Goal: Task Accomplishment & Management: Manage account settings

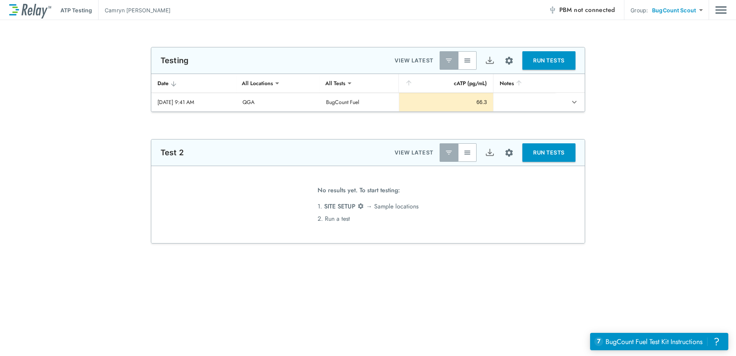
type input "***"
type input "**********"
click at [675, 9] on body "**********" at bounding box center [368, 178] width 736 height 356
click at [694, 28] on li "SHARED" at bounding box center [676, 30] width 61 height 14
type input "******"
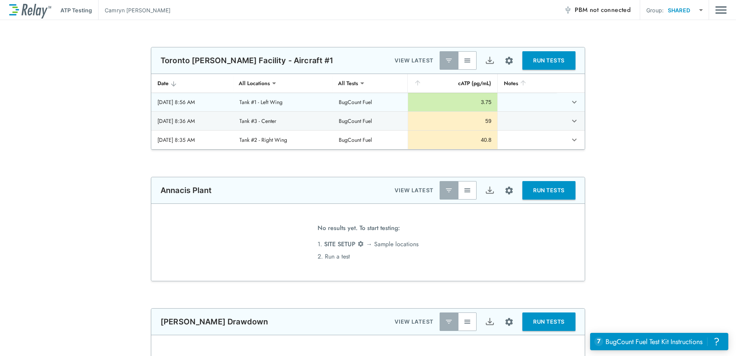
scroll to position [57, 0]
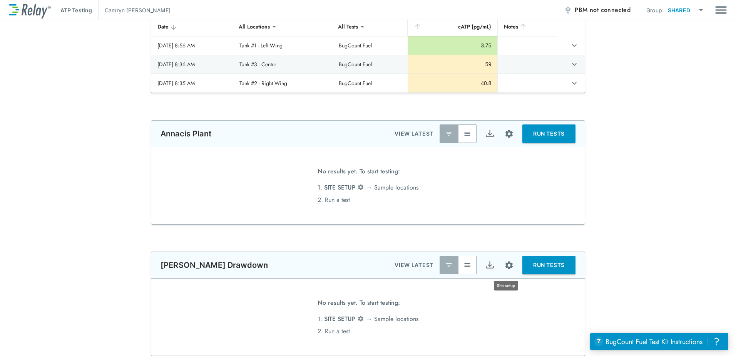
click at [504, 269] on img "Site setup" at bounding box center [509, 265] width 10 height 10
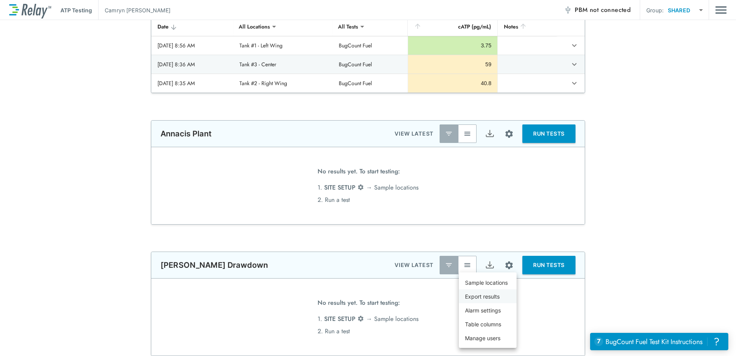
click at [492, 292] on p "Export results" at bounding box center [482, 296] width 35 height 8
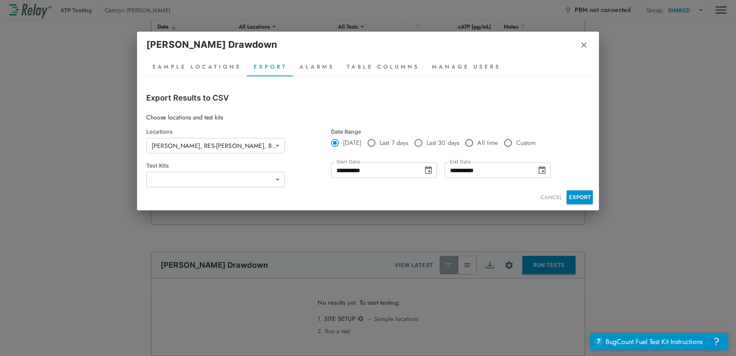
type input "***"
type input "**********"
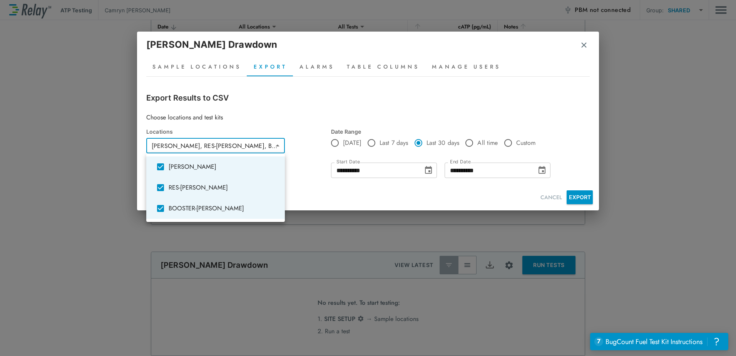
click at [270, 151] on body "**********" at bounding box center [368, 178] width 736 height 356
drag, startPoint x: 580, startPoint y: 201, endPoint x: 575, endPoint y: 196, distance: 7.1
click at [580, 200] on div at bounding box center [368, 178] width 736 height 356
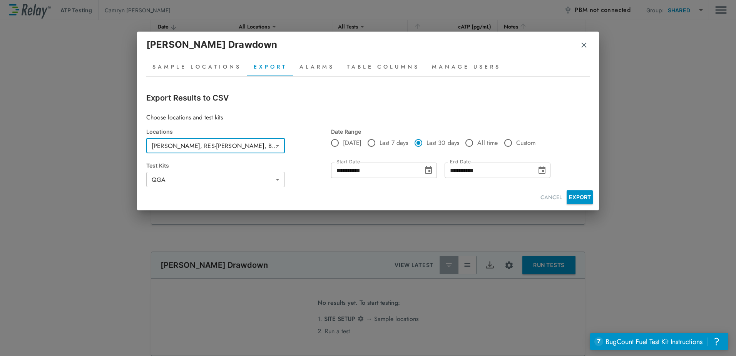
click at [579, 195] on button "EXPORT" at bounding box center [579, 197] width 26 height 14
click at [428, 168] on icon "Choose date, selected date is Sep 9, 2025" at bounding box center [428, 170] width 7 height 8
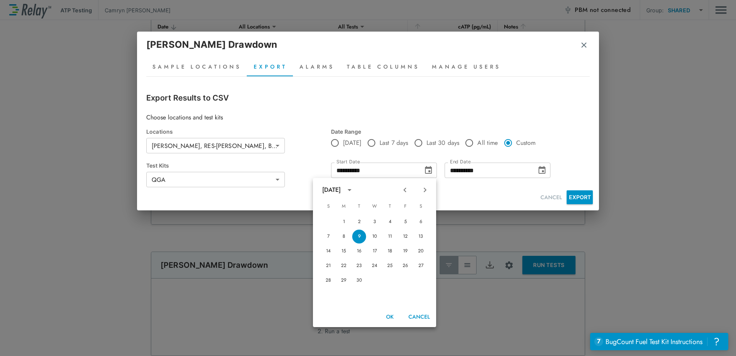
click at [405, 190] on icon "Previous month" at bounding box center [404, 189] width 9 height 9
click at [359, 220] on button "1" at bounding box center [359, 222] width 14 height 14
type input "**********"
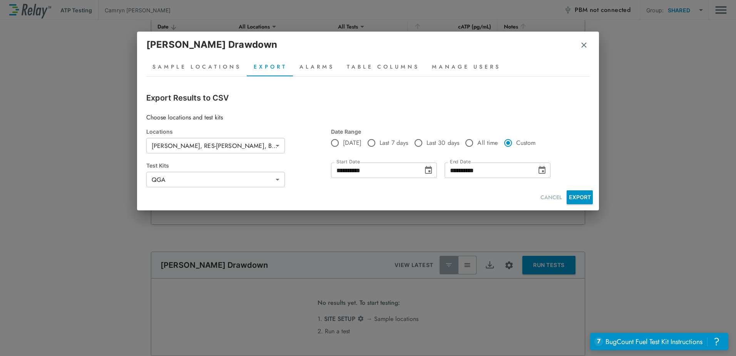
click at [580, 194] on button "EXPORT" at bounding box center [579, 197] width 26 height 14
click at [178, 44] on p "[PERSON_NAME] Drawdown" at bounding box center [211, 45] width 131 height 14
copy div "[PERSON_NAME] Drawdown"
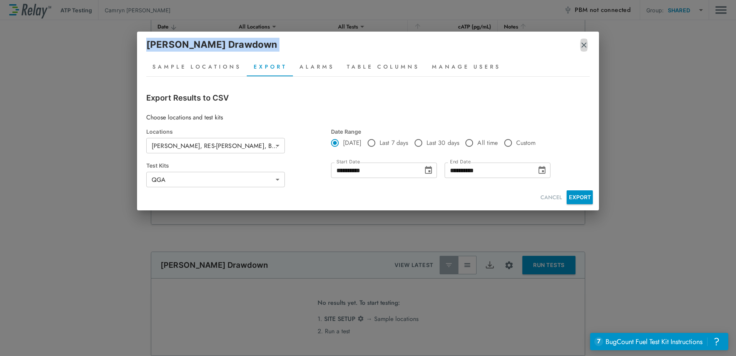
click at [585, 45] on img "button" at bounding box center [584, 45] width 8 height 8
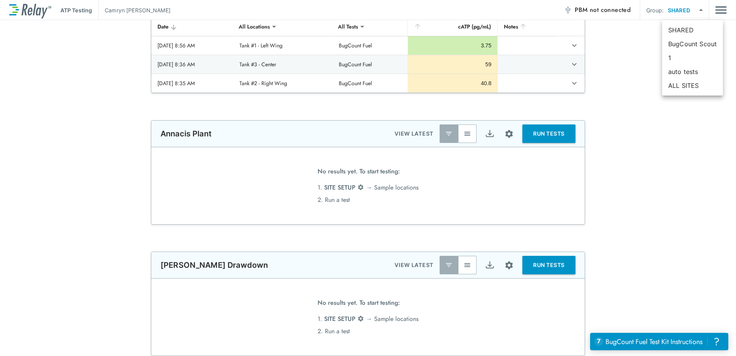
click at [692, 15] on body "**********" at bounding box center [368, 178] width 736 height 356
click at [725, 12] on div at bounding box center [368, 178] width 736 height 356
click at [715, 6] on img "Main menu" at bounding box center [721, 10] width 12 height 15
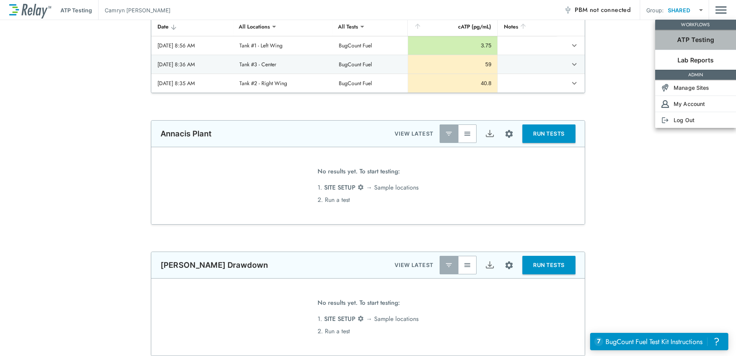
click at [669, 34] on li "ATP Testing" at bounding box center [695, 40] width 81 height 20
click at [673, 39] on div "ATP Testing" at bounding box center [695, 39] width 81 height 9
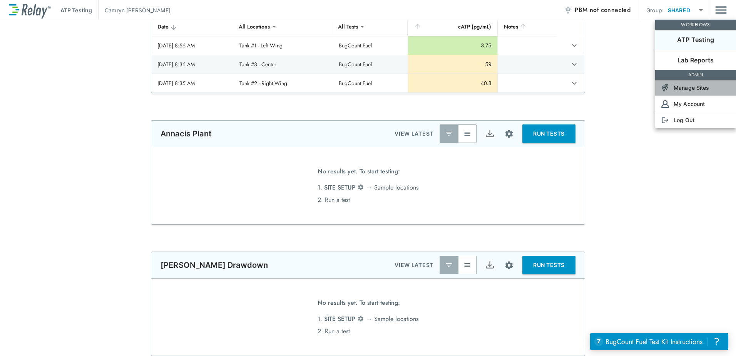
click at [678, 89] on p "Manage Sites" at bounding box center [691, 87] width 36 height 8
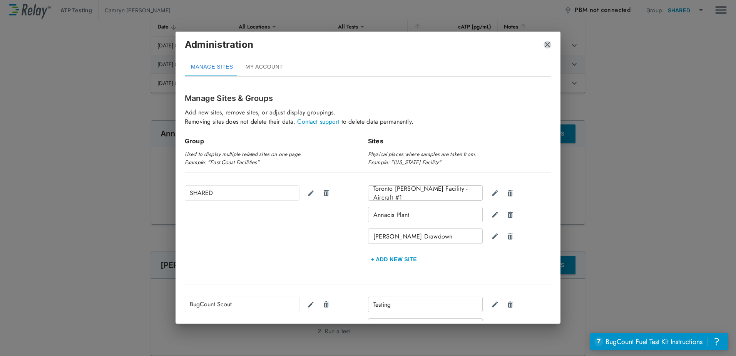
click at [548, 48] on img "close" at bounding box center [547, 45] width 8 height 8
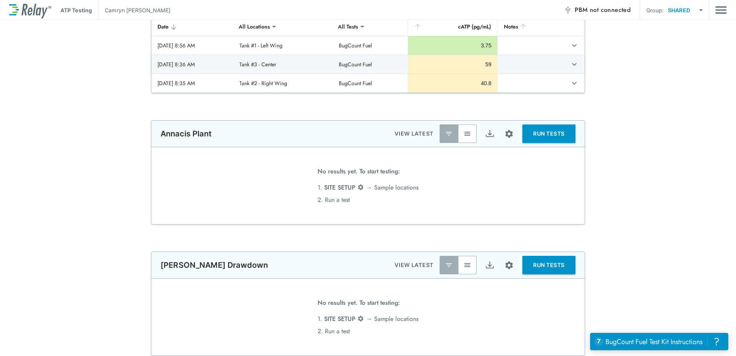
click at [504, 267] on img "Site setup" at bounding box center [509, 265] width 10 height 10
click at [486, 287] on li "Sample locations" at bounding box center [488, 282] width 58 height 14
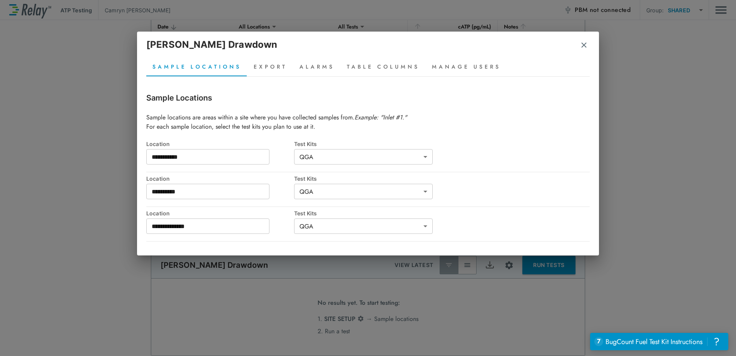
click at [585, 47] on img "button" at bounding box center [584, 45] width 8 height 8
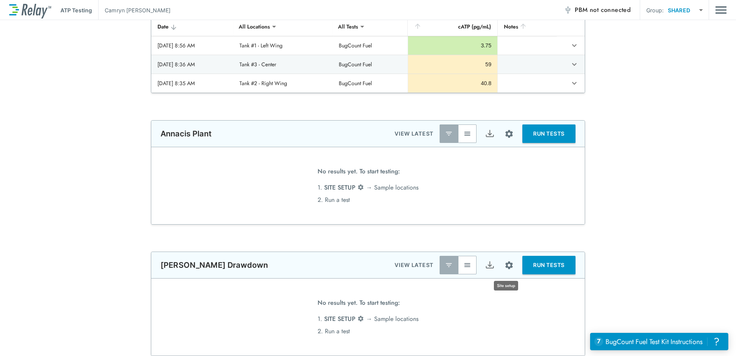
click at [507, 264] on img "Site setup" at bounding box center [509, 265] width 10 height 10
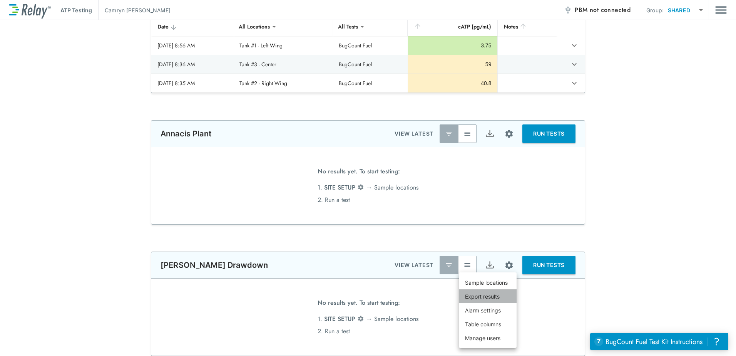
click at [507, 294] on li "Export results" at bounding box center [488, 296] width 58 height 14
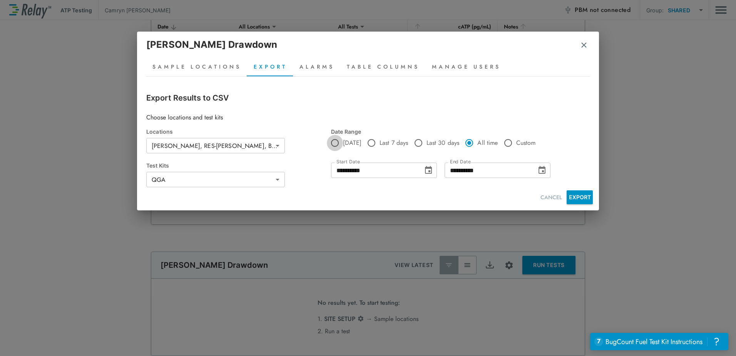
type input "**********"
click at [476, 66] on button "Manage Users" at bounding box center [466, 67] width 81 height 18
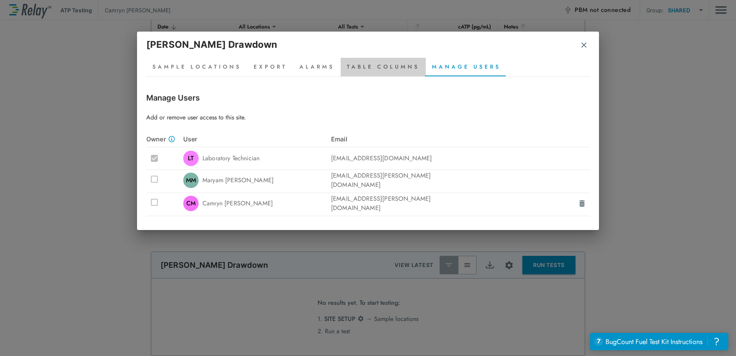
click at [384, 60] on button "Table Columns" at bounding box center [383, 67] width 85 height 18
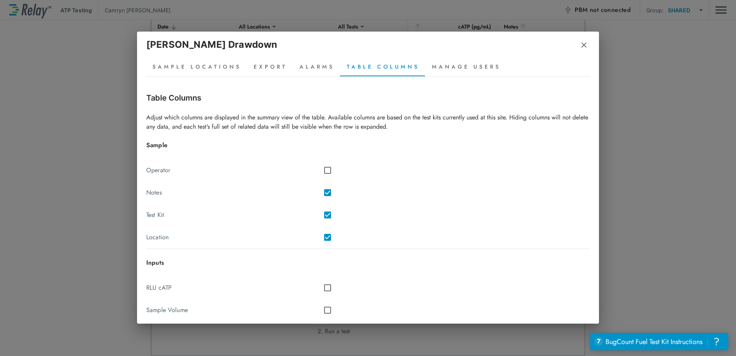
click at [319, 63] on button "Alarms" at bounding box center [316, 67] width 47 height 18
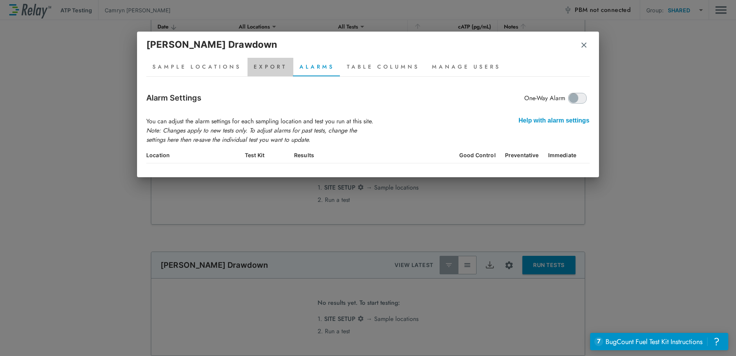
click at [272, 60] on button "Export" at bounding box center [270, 67] width 46 height 18
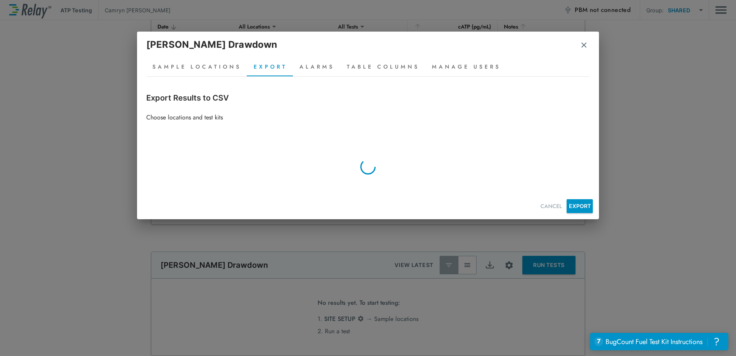
click at [212, 65] on button "Sample Locations" at bounding box center [196, 67] width 101 height 18
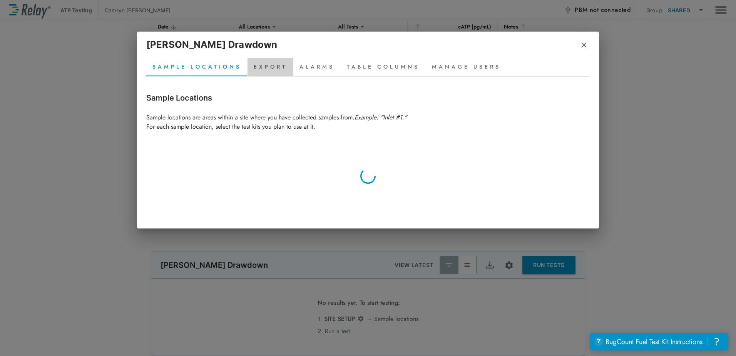
click at [269, 62] on button "Export" at bounding box center [270, 67] width 46 height 18
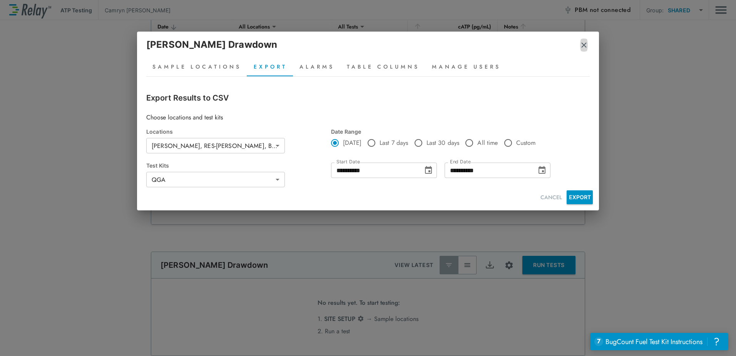
click at [585, 51] on button "button" at bounding box center [584, 44] width 8 height 19
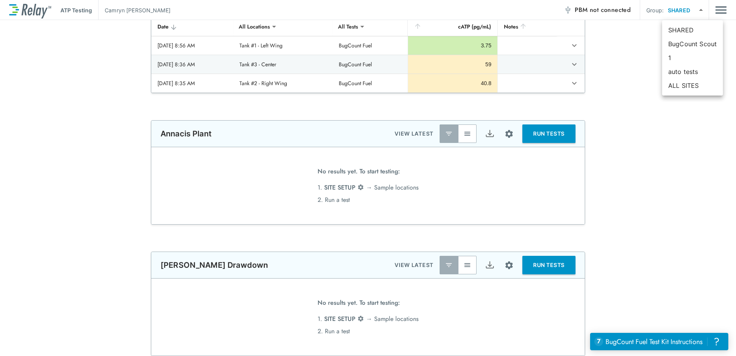
click at [674, 10] on body "**********" at bounding box center [368, 178] width 736 height 356
click at [678, 42] on li "BugCount Scout" at bounding box center [692, 44] width 61 height 14
type input "**********"
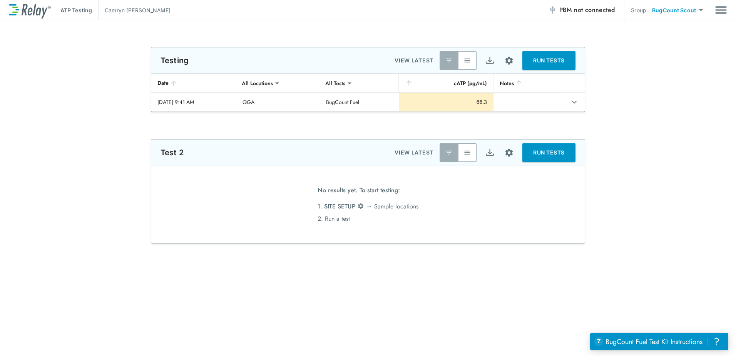
scroll to position [0, 0]
type input "***"
type input "**********"
click at [510, 63] on img "Site setup" at bounding box center [509, 61] width 10 height 10
click at [506, 79] on p "Sample locations" at bounding box center [488, 78] width 43 height 8
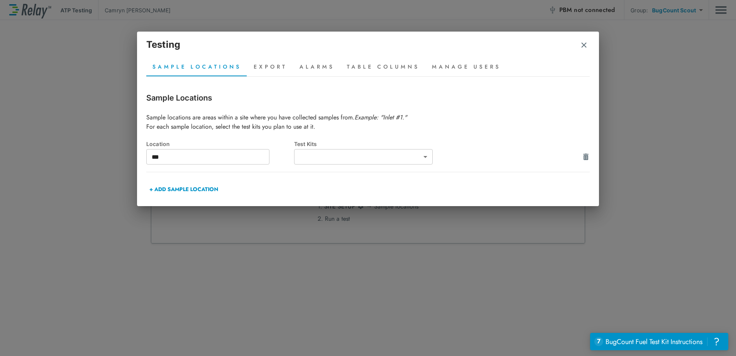
type input "**********"
click at [583, 44] on img "button" at bounding box center [584, 45] width 8 height 8
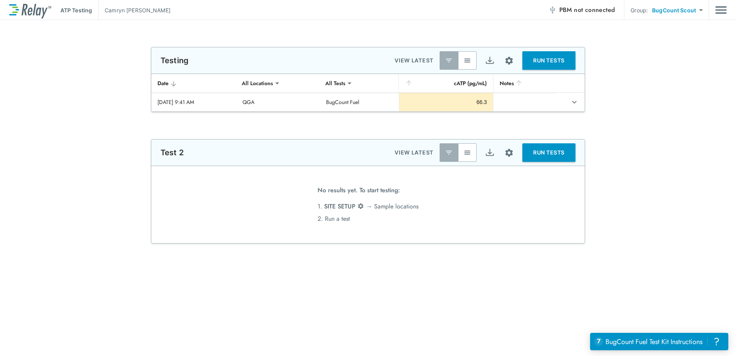
click at [684, 9] on body "**********" at bounding box center [368, 178] width 736 height 356
click at [681, 30] on li "SHARED" at bounding box center [676, 30] width 61 height 14
type input "******"
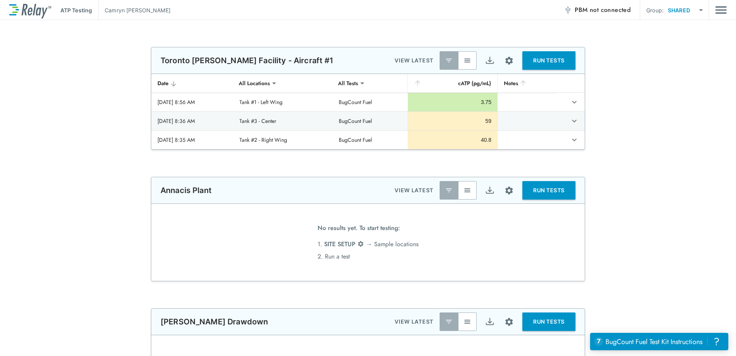
scroll to position [57, 0]
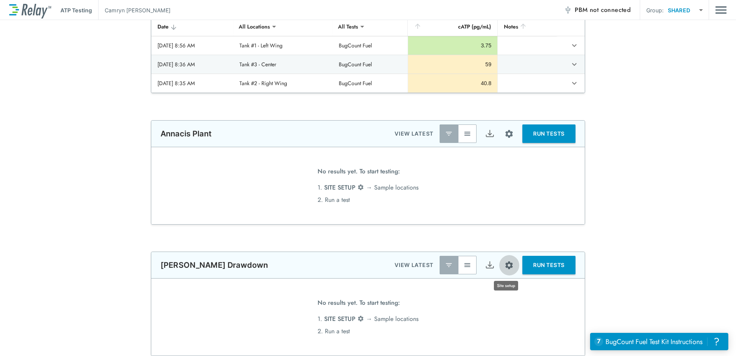
click at [508, 268] on img "Site setup" at bounding box center [509, 265] width 10 height 10
click at [209, 129] on div at bounding box center [368, 178] width 736 height 356
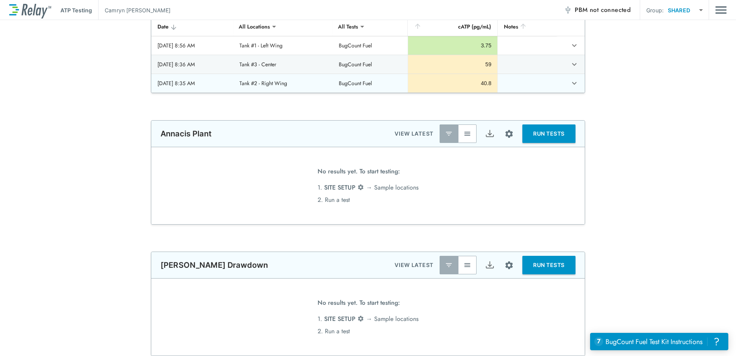
scroll to position [0, 0]
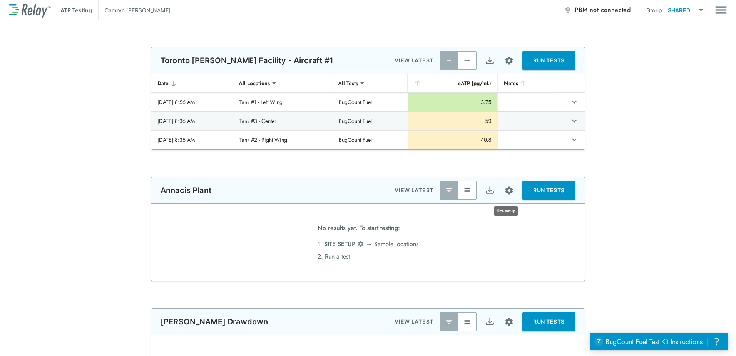
click at [504, 185] on img "Site setup" at bounding box center [509, 190] width 10 height 10
click at [651, 240] on div at bounding box center [368, 178] width 736 height 356
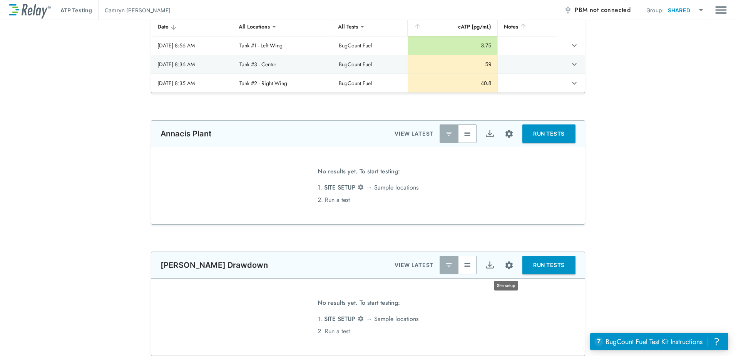
click at [505, 264] on img "Site setup" at bounding box center [509, 265] width 10 height 10
click at [464, 265] on div at bounding box center [368, 178] width 736 height 356
click at [463, 262] on img "button" at bounding box center [467, 265] width 8 height 8
click at [418, 267] on p "VIEW ALL" at bounding box center [420, 264] width 28 height 9
click at [442, 271] on button "button" at bounding box center [448, 264] width 18 height 18
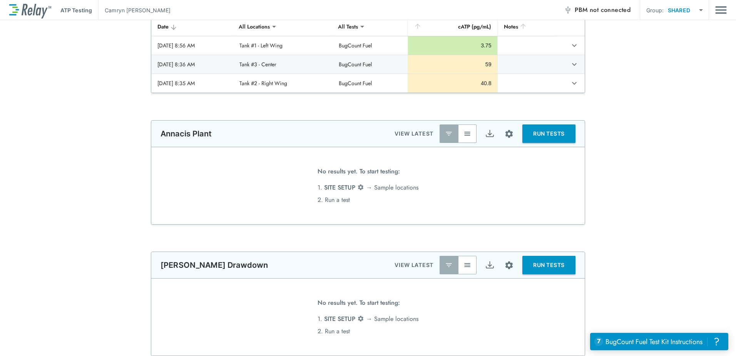
click at [675, 11] on body "**********" at bounding box center [368, 178] width 736 height 356
click at [643, 160] on div at bounding box center [368, 178] width 736 height 356
click at [716, 12] on img "Main menu" at bounding box center [721, 10] width 12 height 15
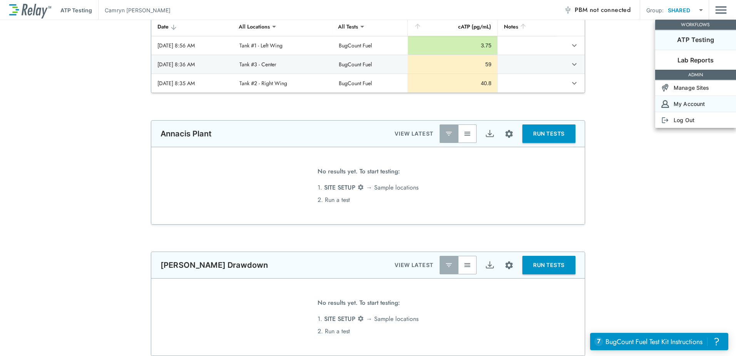
click at [703, 102] on p "My Account" at bounding box center [688, 104] width 31 height 8
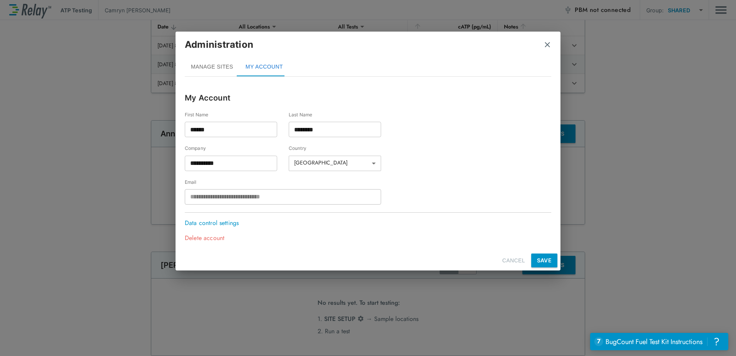
click at [232, 224] on p "Data control settings" at bounding box center [214, 222] width 58 height 9
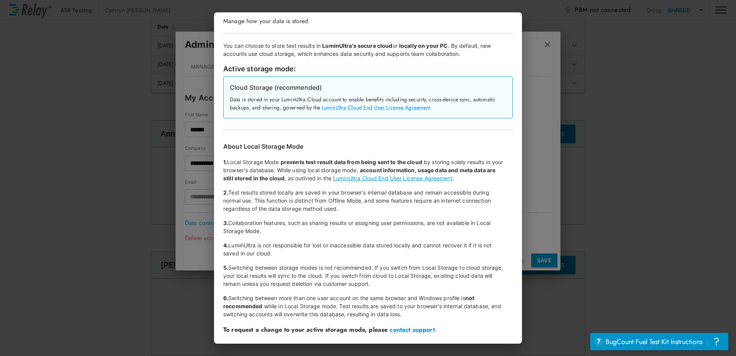
scroll to position [0, 0]
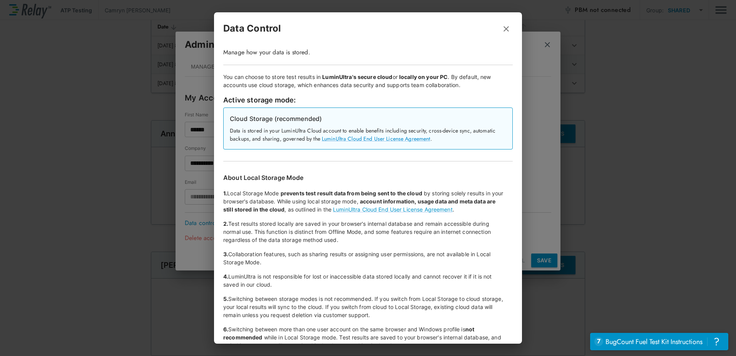
click at [503, 27] on icon "button" at bounding box center [505, 28] width 5 height 5
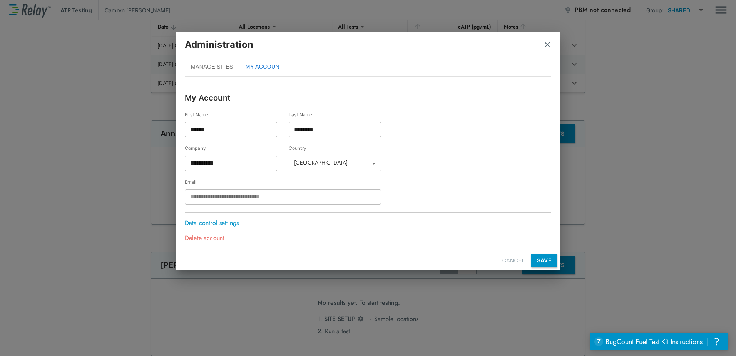
click at [551, 50] on h2 "Administration MANAGE SITES MY ACCOUNT" at bounding box center [367, 57] width 385 height 51
click at [545, 47] on img "close" at bounding box center [547, 45] width 8 height 8
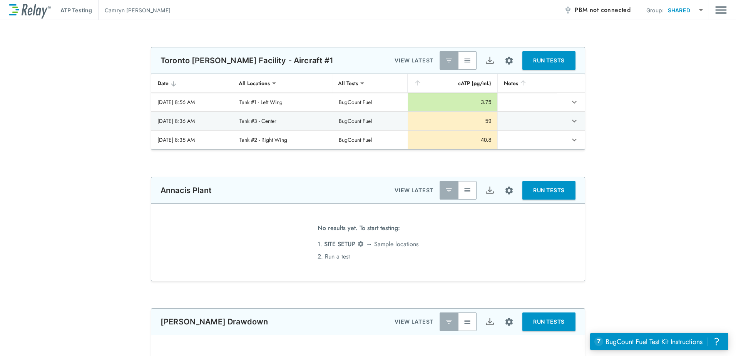
scroll to position [57, 0]
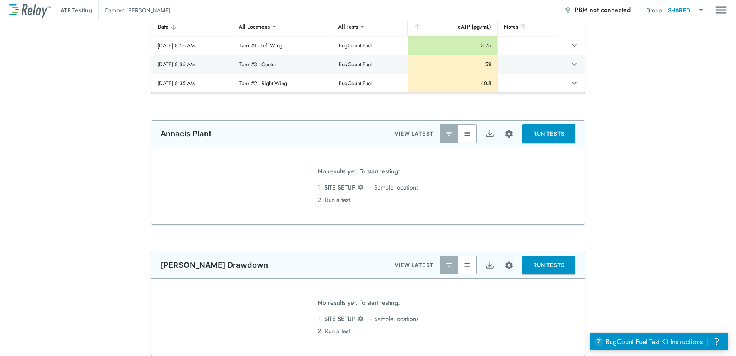
click at [199, 267] on p "[PERSON_NAME] Drawdown" at bounding box center [213, 264] width 107 height 9
click at [680, 7] on body "**********" at bounding box center [368, 178] width 736 height 356
click at [685, 30] on li "SHARED" at bounding box center [692, 30] width 61 height 14
click at [536, 266] on button "RUN TESTS" at bounding box center [548, 264] width 53 height 18
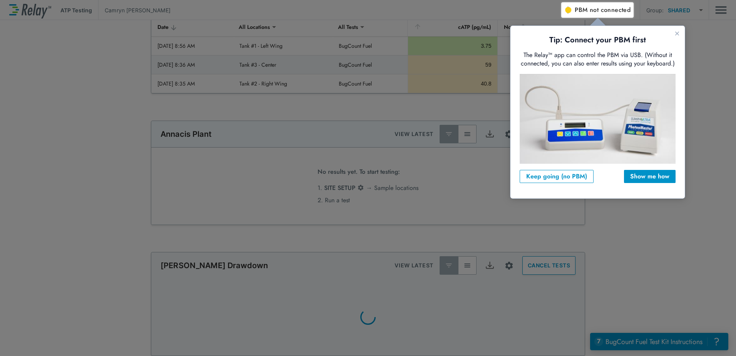
scroll to position [0, 0]
click at [678, 31] on icon "Close guide" at bounding box center [677, 33] width 6 height 6
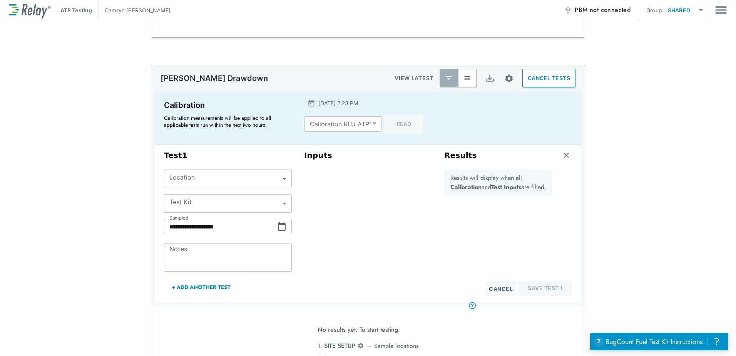
scroll to position [216, 0]
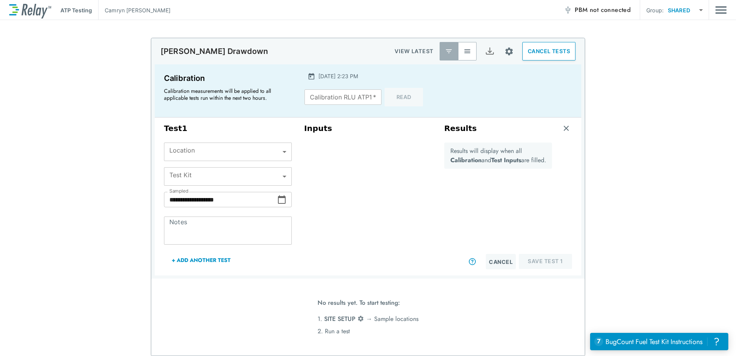
click at [562, 53] on button "CANCEL TESTS" at bounding box center [548, 51] width 53 height 18
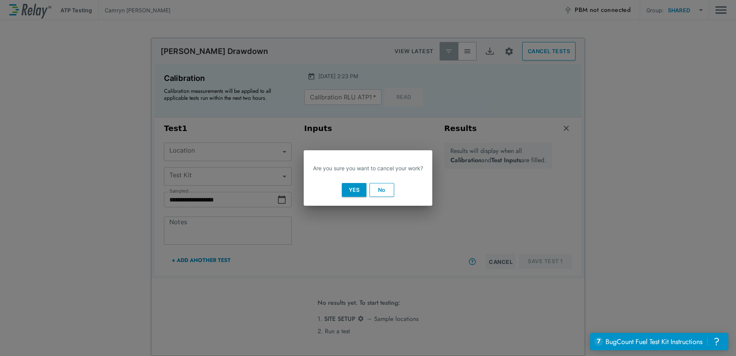
click at [355, 189] on button "Yes" at bounding box center [354, 190] width 25 height 14
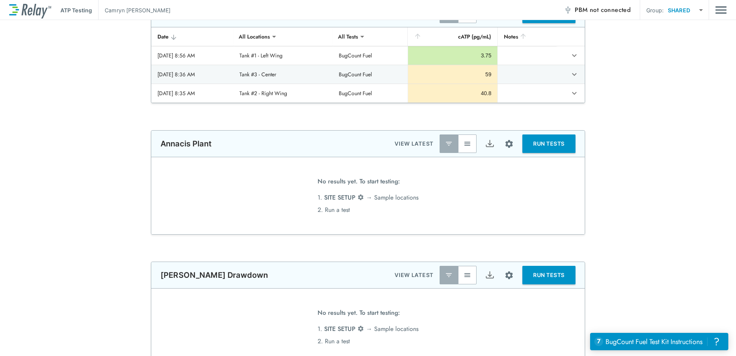
scroll to position [57, 0]
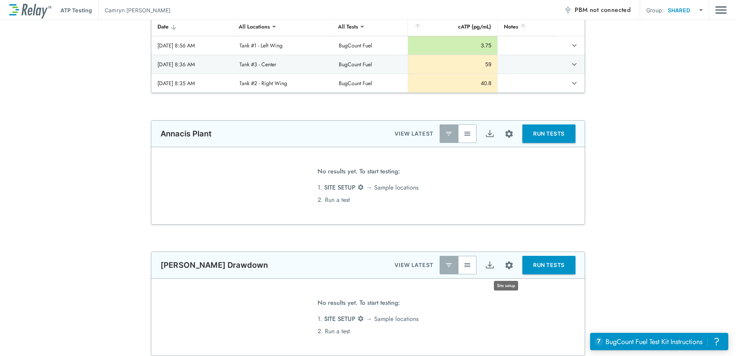
click at [511, 268] on button "Site setup" at bounding box center [509, 265] width 20 height 20
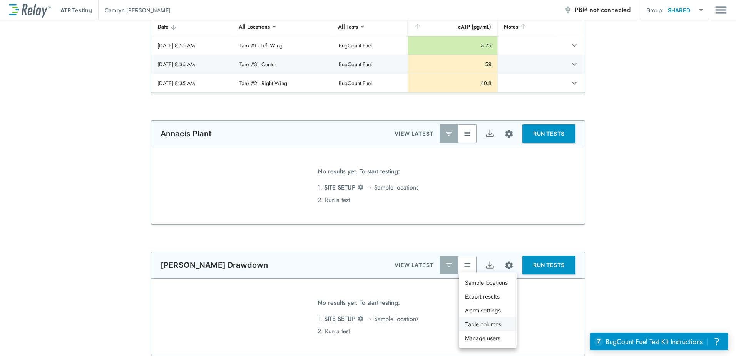
click at [497, 324] on p "Table columns" at bounding box center [483, 324] width 36 height 8
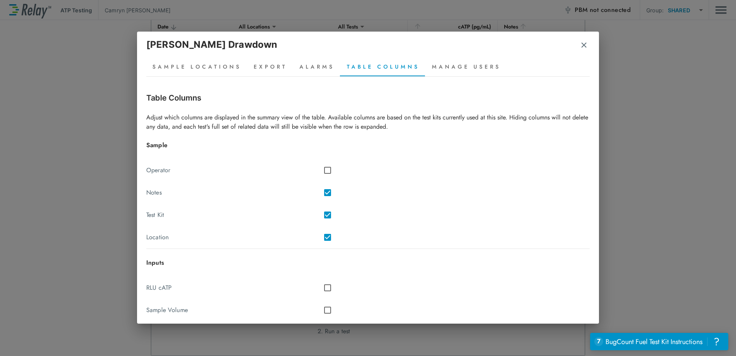
scroll to position [124, 0]
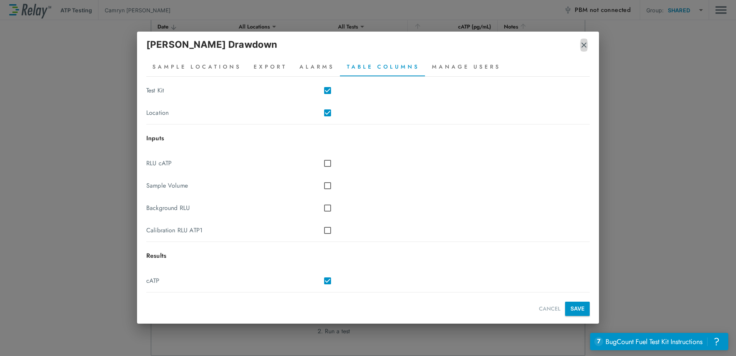
click at [586, 46] on img "button" at bounding box center [584, 45] width 8 height 8
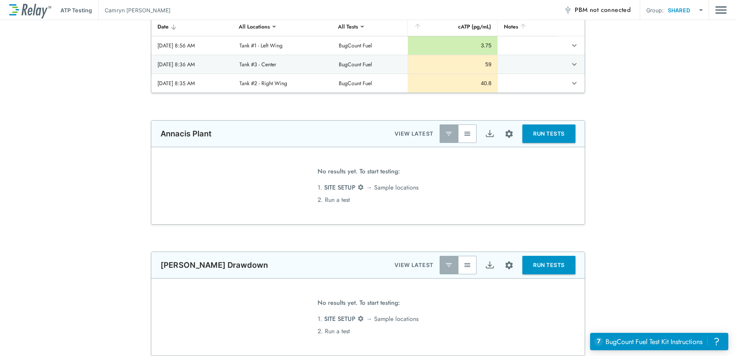
click at [504, 268] on img "Site setup" at bounding box center [509, 265] width 10 height 10
click at [489, 328] on li "Table columns" at bounding box center [488, 324] width 58 height 14
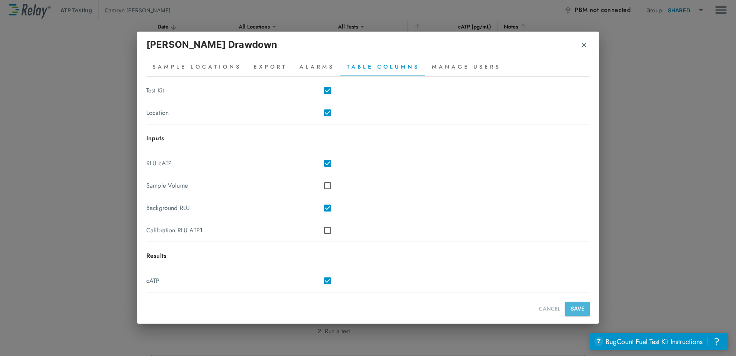
click at [574, 312] on button "SAVE" at bounding box center [577, 308] width 25 height 14
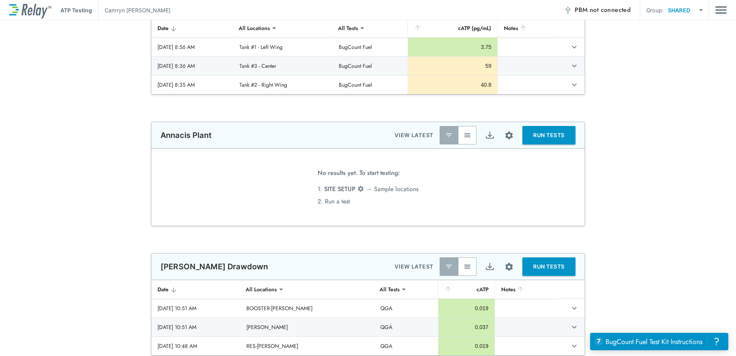
scroll to position [55, 0]
click at [504, 269] on img "Site setup" at bounding box center [509, 267] width 10 height 10
click at [482, 324] on p "Table columns" at bounding box center [483, 325] width 36 height 8
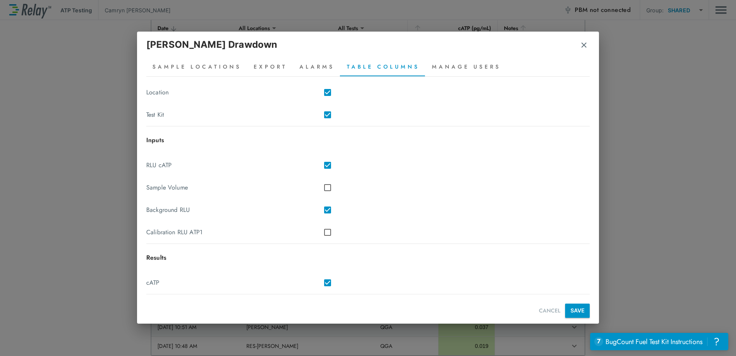
scroll to position [124, 0]
click at [571, 308] on button "SAVE" at bounding box center [577, 308] width 25 height 14
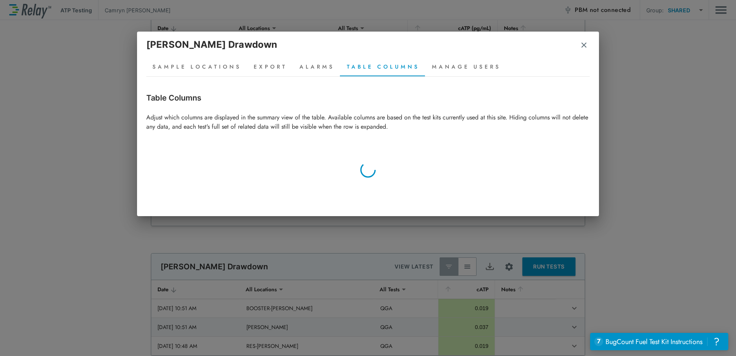
scroll to position [0, 0]
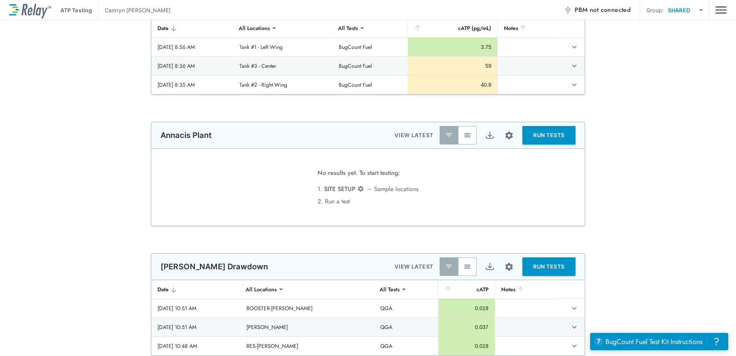
click at [470, 267] on button "button" at bounding box center [467, 266] width 18 height 18
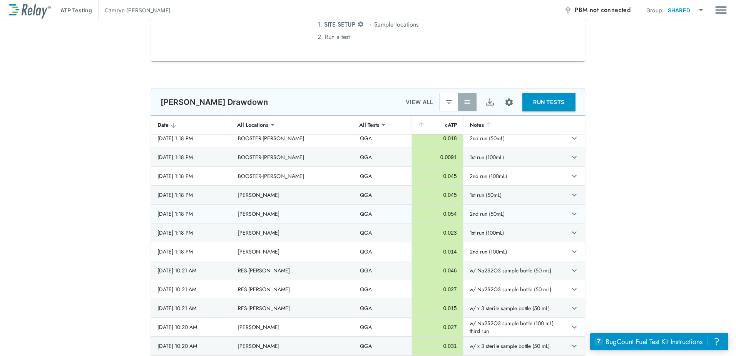
scroll to position [577, 0]
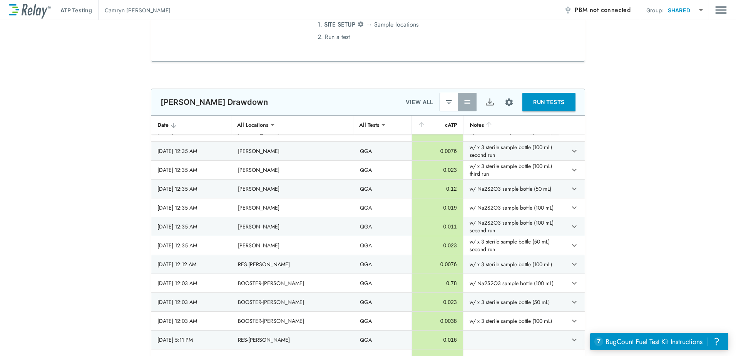
click at [459, 100] on button "button" at bounding box center [467, 102] width 18 height 18
click at [507, 106] on img "Site setup" at bounding box center [509, 102] width 10 height 10
click at [494, 160] on p "Table columns" at bounding box center [483, 161] width 36 height 8
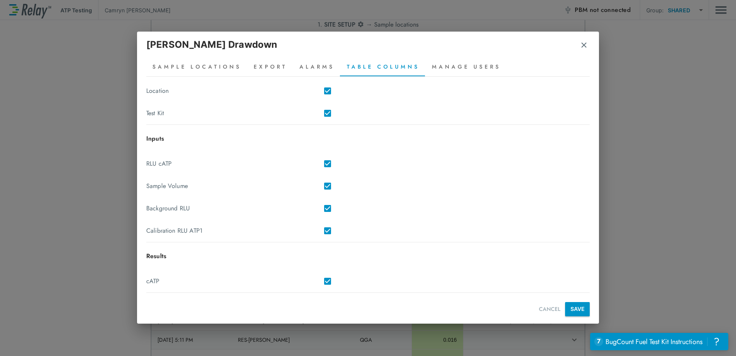
scroll to position [124, 0]
click at [569, 310] on button "SAVE" at bounding box center [577, 308] width 25 height 14
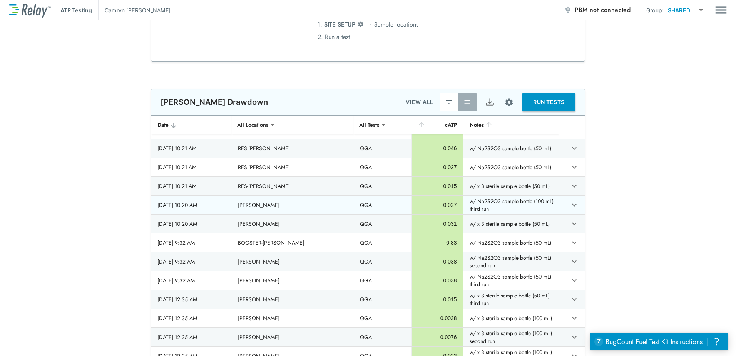
scroll to position [385, 0]
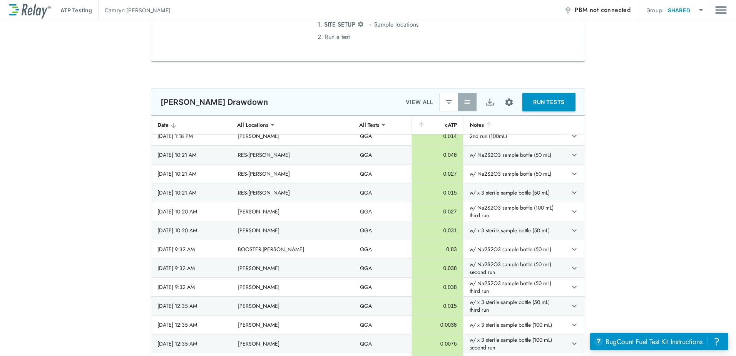
click at [50, 92] on div "**********" at bounding box center [368, 235] width 736 height 294
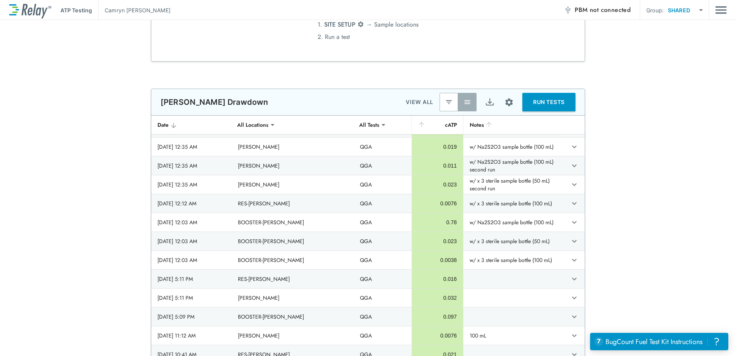
scroll to position [599, 0]
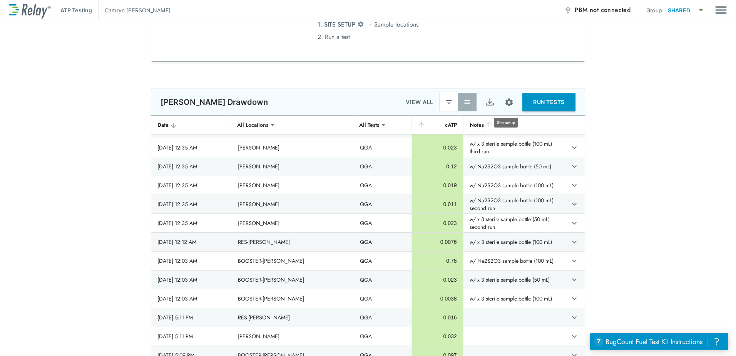
click at [509, 99] on img "Site setup" at bounding box center [509, 102] width 10 height 10
click at [665, 152] on div at bounding box center [368, 178] width 736 height 356
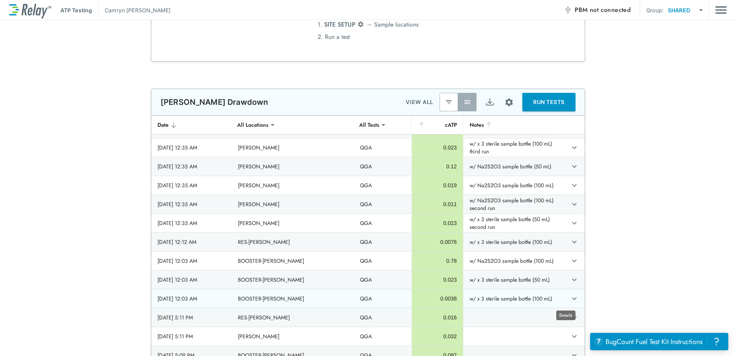
click at [569, 300] on icon "expand row" at bounding box center [573, 298] width 9 height 9
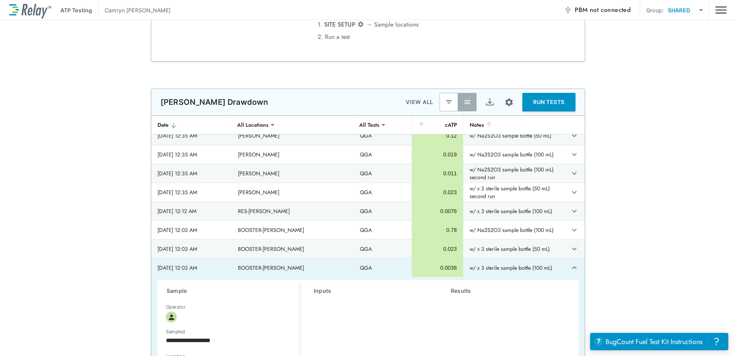
scroll to position [638, 0]
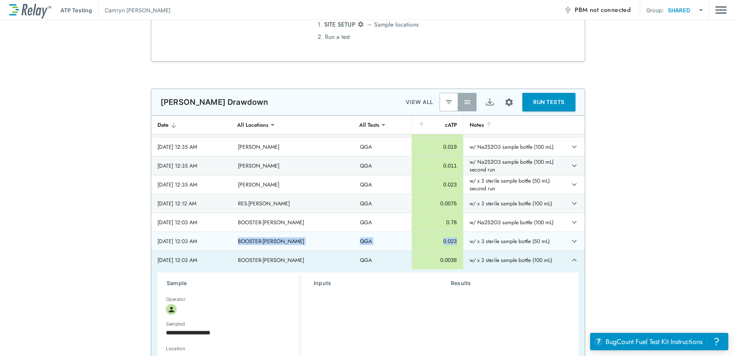
drag, startPoint x: 263, startPoint y: 243, endPoint x: 445, endPoint y: 244, distance: 182.0
click at [445, 244] on tr "[DATE] 12:03 AM BOOSTER-[PERSON_NAME] QGA 0.023 w/ x 3 sterile sample bottle (5…" at bounding box center [367, 241] width 433 height 18
click at [569, 244] on icon "expand row" at bounding box center [573, 240] width 9 height 9
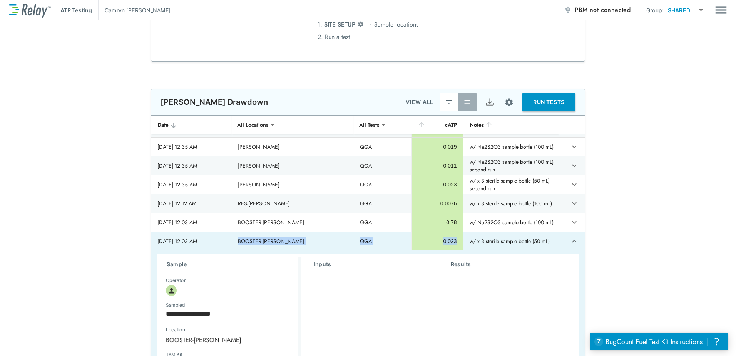
scroll to position [792, 0]
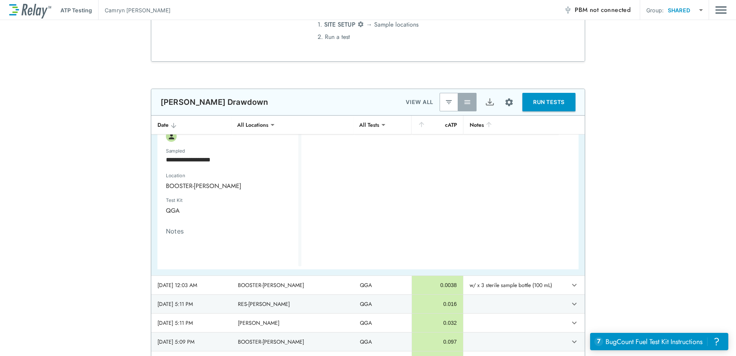
click at [438, 243] on div "Results" at bounding box center [506, 182] width 137 height 160
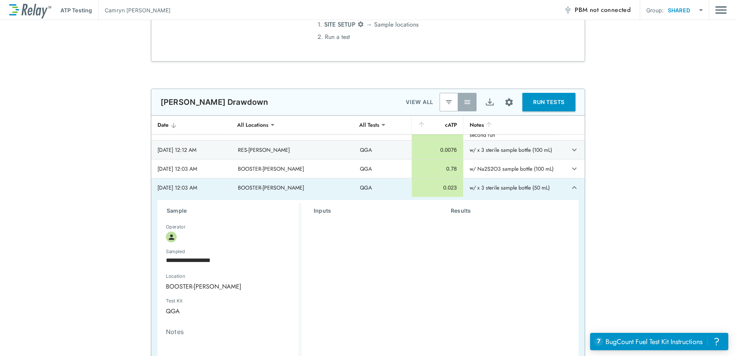
scroll to position [676, 0]
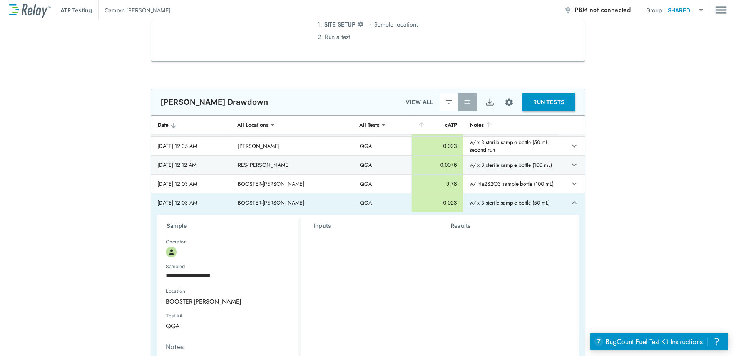
click at [569, 202] on icon "expand row" at bounding box center [573, 202] width 9 height 9
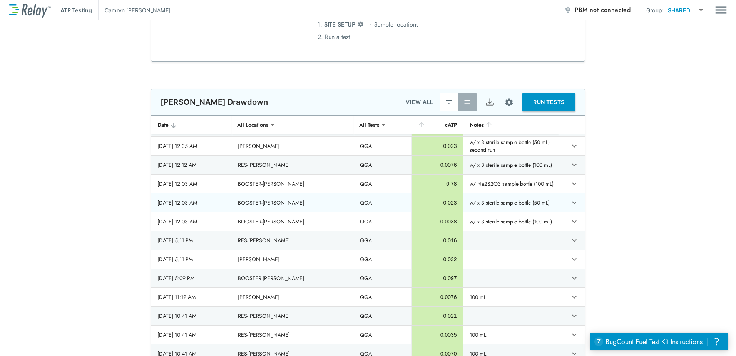
scroll to position [638, 0]
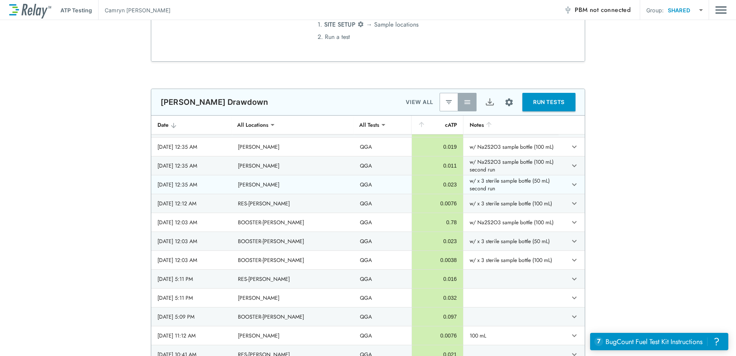
click at [436, 187] on div "0.023" at bounding box center [437, 184] width 38 height 8
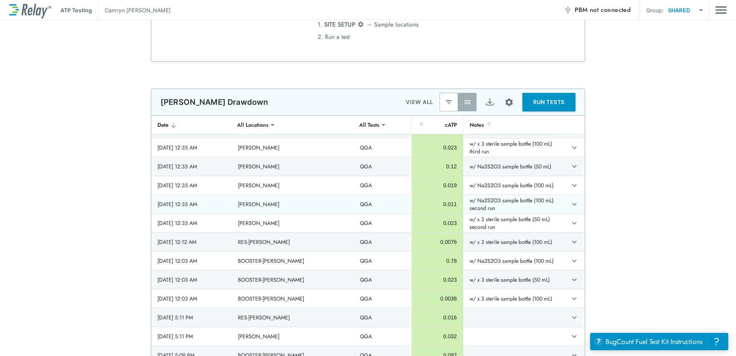
click at [432, 204] on div "0.011" at bounding box center [437, 204] width 38 height 8
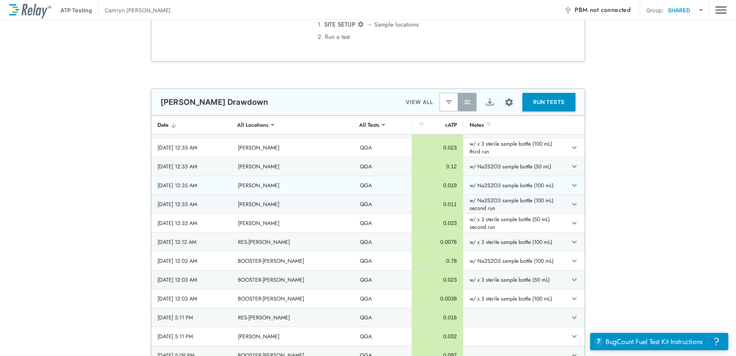
click at [436, 184] on div "0.019" at bounding box center [437, 185] width 38 height 8
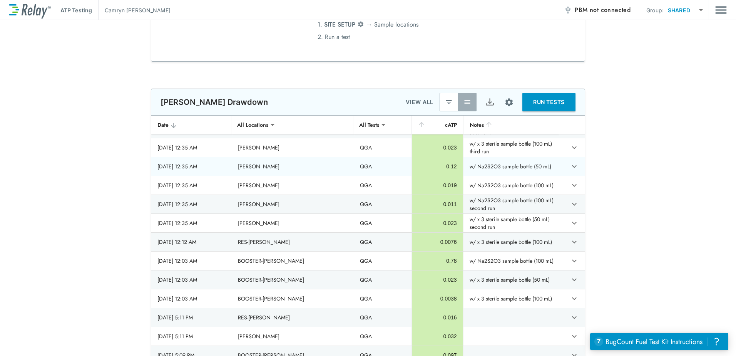
click at [439, 164] on div "0.12" at bounding box center [437, 166] width 38 height 8
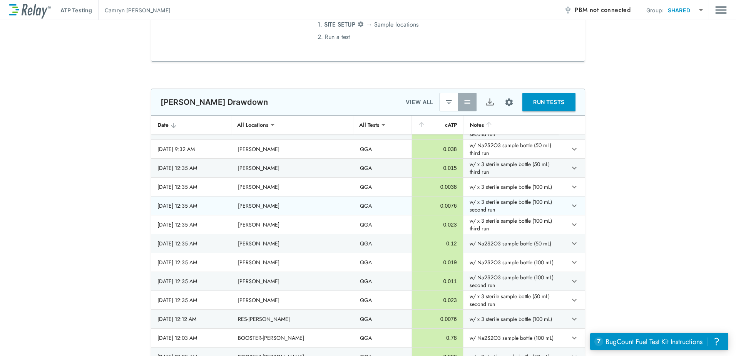
click at [439, 207] on div "0.0076" at bounding box center [437, 206] width 38 height 8
click at [435, 169] on div "0.015" at bounding box center [437, 168] width 38 height 8
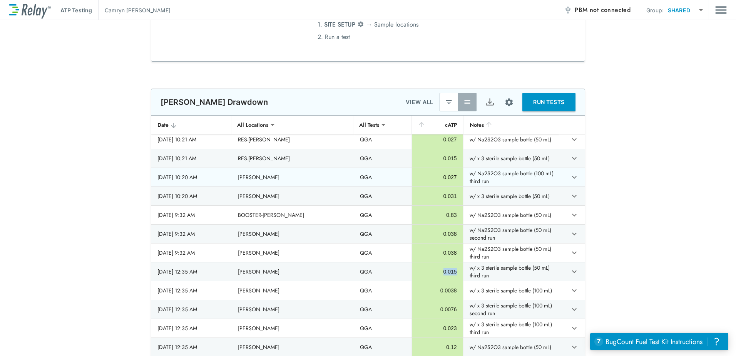
scroll to position [407, 0]
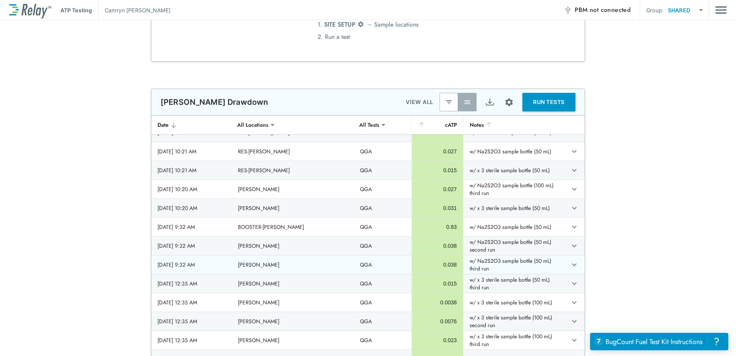
click at [508, 264] on td "w/ Na2S2O3 sample bottle (50 mL) third run" at bounding box center [510, 264] width 95 height 18
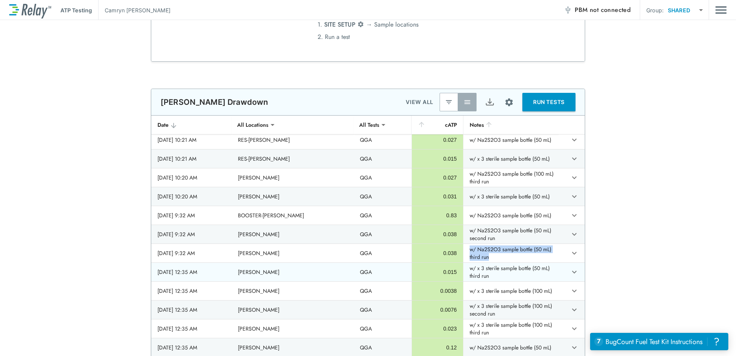
scroll to position [423, 0]
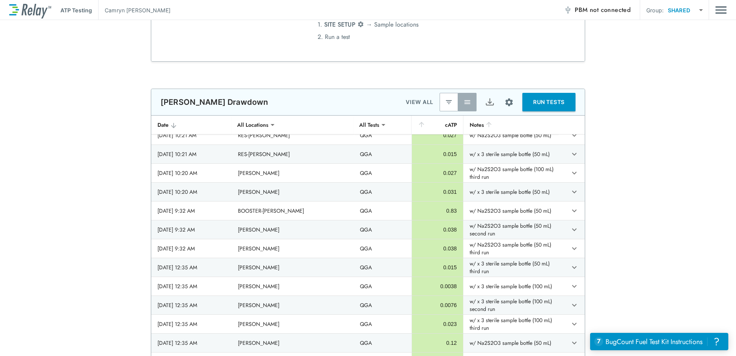
click at [626, 223] on div "**********" at bounding box center [368, 235] width 736 height 294
click at [504, 100] on img "Site setup" at bounding box center [509, 102] width 10 height 10
click at [492, 137] on p "Export results" at bounding box center [482, 133] width 35 height 8
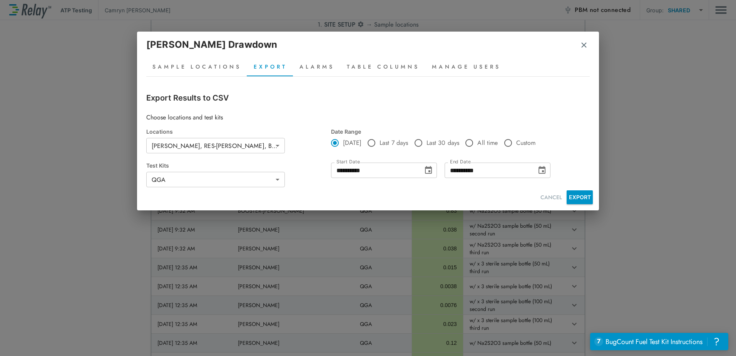
click at [428, 172] on icon "Choose date, selected date is Sep 9, 2025" at bounding box center [428, 169] width 9 height 9
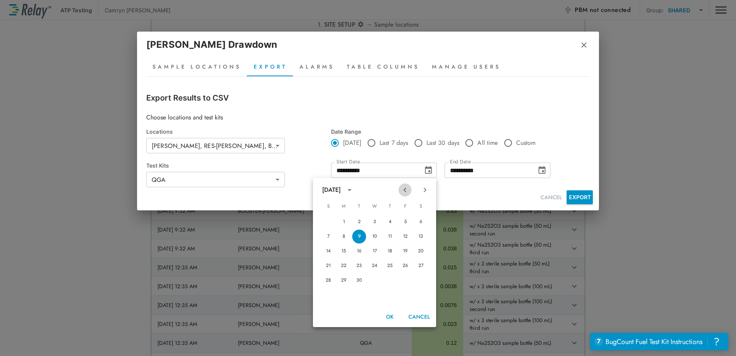
click at [407, 189] on icon "Previous month" at bounding box center [404, 189] width 9 height 9
click at [377, 252] on button "13" at bounding box center [374, 251] width 14 height 14
type input "**********"
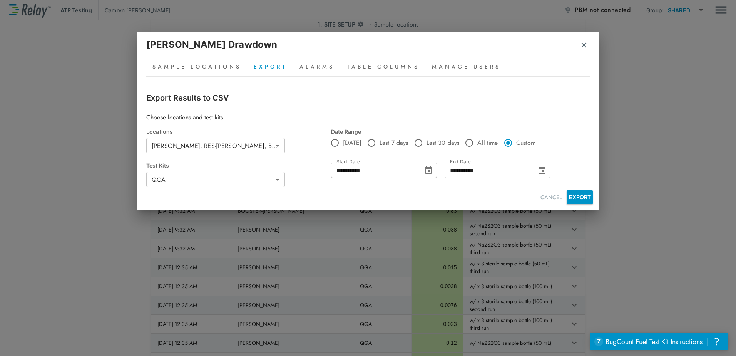
click at [538, 165] on button "Choose date, selected date is Sep 9, 2025" at bounding box center [541, 169] width 15 height 15
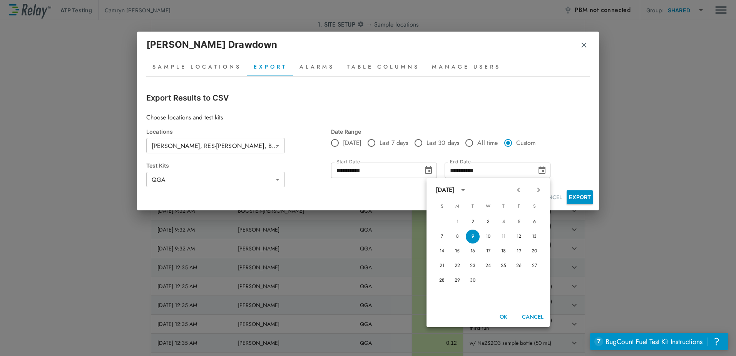
click at [514, 187] on icon "Previous month" at bounding box center [518, 189] width 9 height 9
click at [482, 249] on button "13" at bounding box center [488, 251] width 14 height 14
type input "**********"
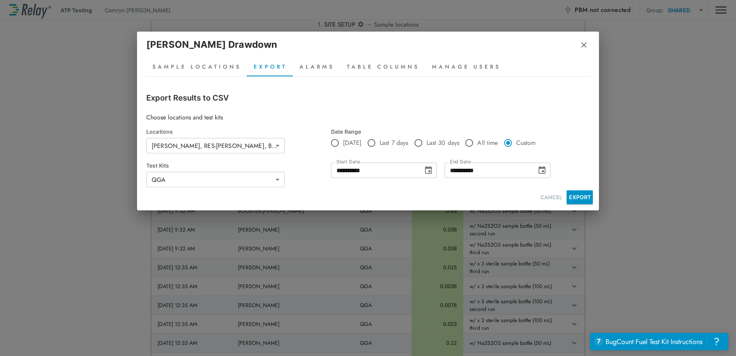
click at [579, 196] on button "EXPORT" at bounding box center [579, 197] width 26 height 14
drag, startPoint x: 405, startPoint y: 25, endPoint x: 448, endPoint y: 33, distance: 43.9
click at [406, 25] on div "**********" at bounding box center [368, 178] width 736 height 356
click at [581, 43] on img "button" at bounding box center [584, 45] width 8 height 8
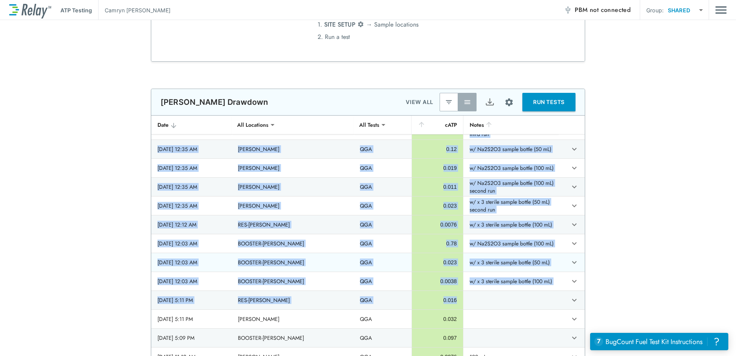
scroll to position [655, 0]
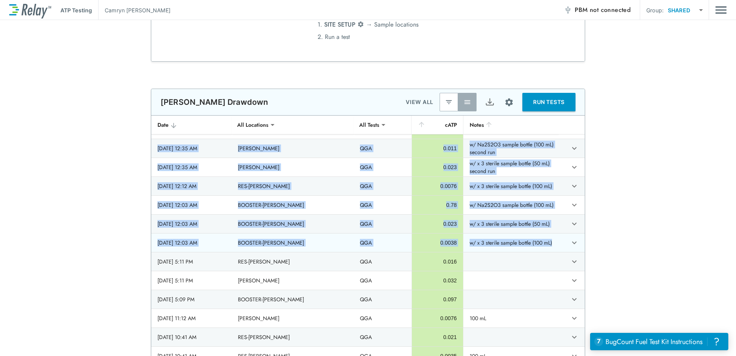
drag, startPoint x: 155, startPoint y: 153, endPoint x: 553, endPoint y: 244, distance: 408.8
copy tbody "[DATE] 10:21 AM RES-[PERSON_NAME] QGA 0.046 w/ Na2S2O3 sample bottle (50 mL) [D…"
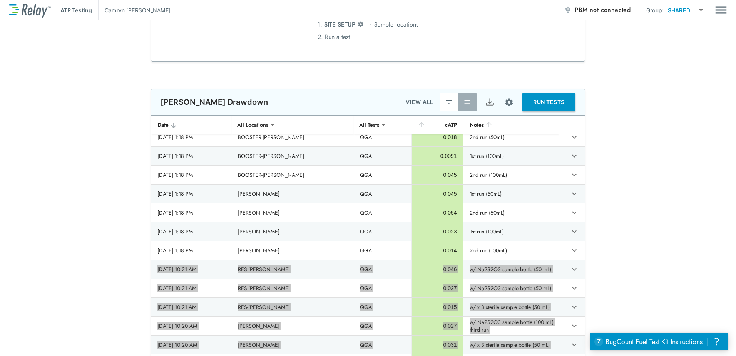
scroll to position [347, 0]
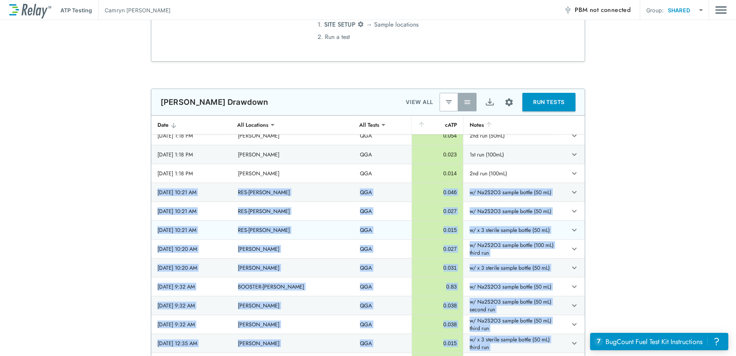
click at [499, 229] on td "w/ x 3 sterile sample bottle (50 mL)" at bounding box center [510, 229] width 95 height 18
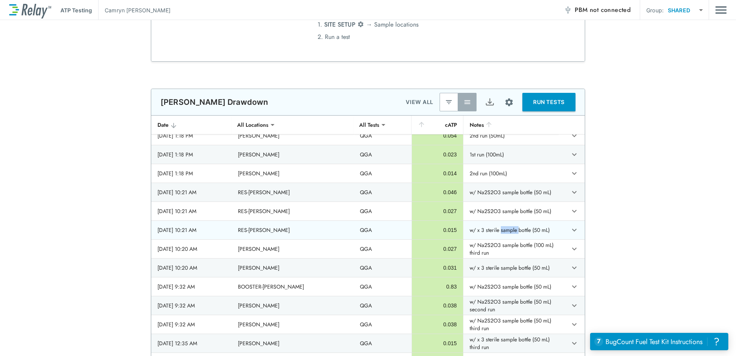
click at [499, 229] on td "w/ x 3 sterile sample bottle (50 mL)" at bounding box center [510, 229] width 95 height 18
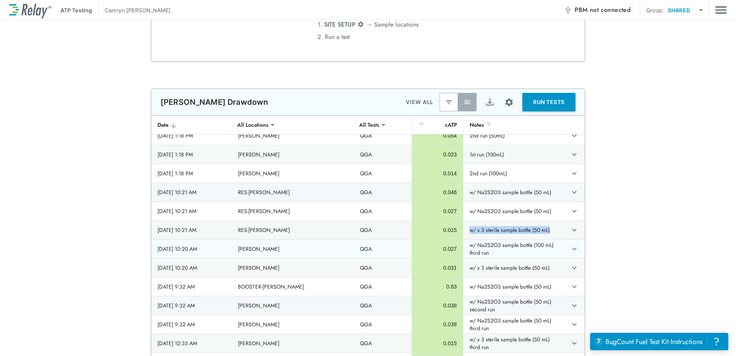
click at [463, 249] on td "w/ Na2S2O3 sample bottle (100 mL) third run" at bounding box center [510, 248] width 95 height 18
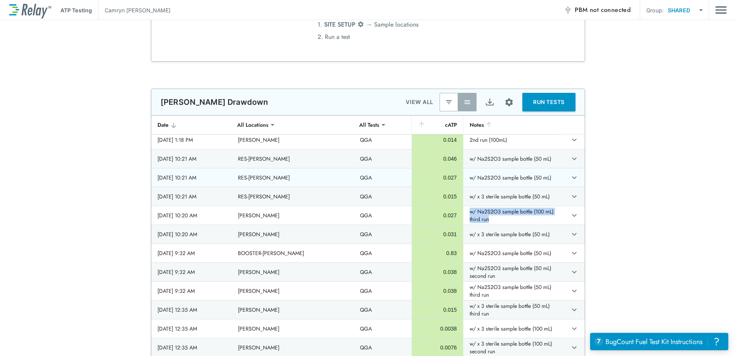
scroll to position [424, 0]
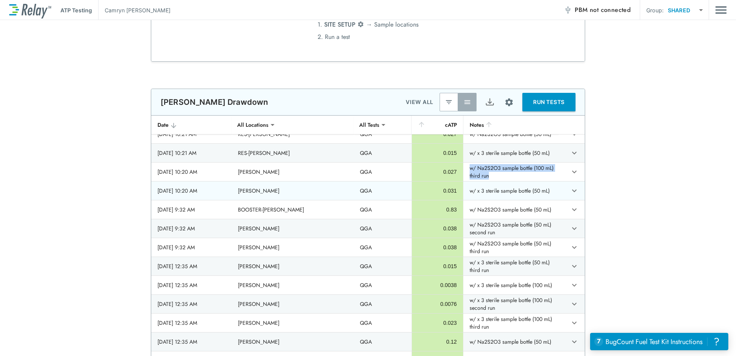
click at [464, 192] on td "w/ x 3 sterile sample bottle (50 mL)" at bounding box center [510, 190] width 95 height 18
click at [464, 191] on td "w/ x 3 sterile sample bottle (50 mL)" at bounding box center [510, 190] width 95 height 18
click at [465, 191] on td "w/ x 3 sterile sample bottle (50 mL)" at bounding box center [510, 190] width 95 height 18
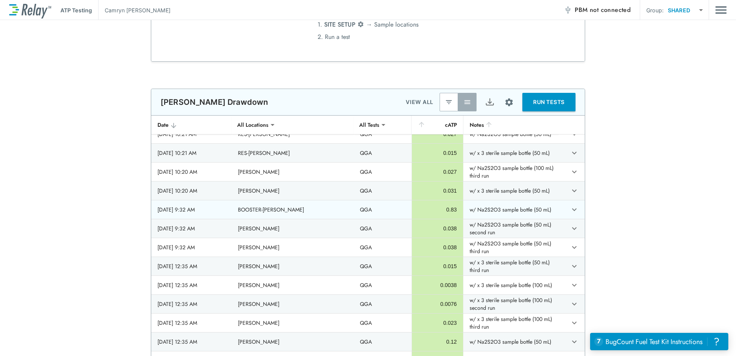
click at [482, 207] on td "w/ Na2S2O3 sample bottle (50 mL)" at bounding box center [510, 209] width 95 height 18
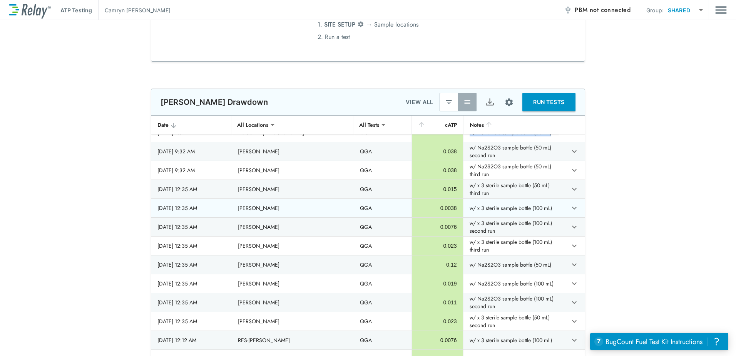
scroll to position [463, 0]
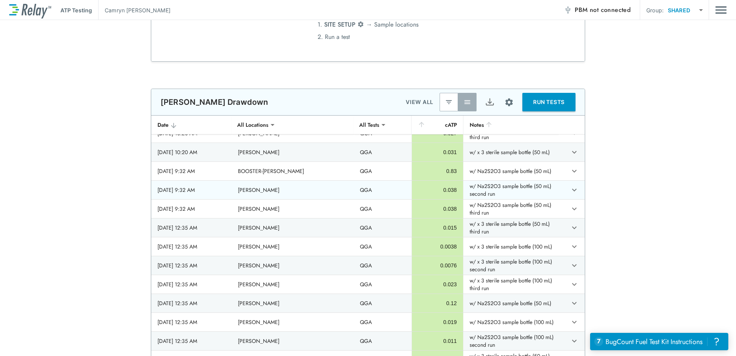
click at [474, 191] on td "w/ Na2S2O3 sample bottle (50 mL) second run" at bounding box center [510, 189] width 95 height 18
click at [444, 226] on div "0.015" at bounding box center [437, 228] width 38 height 8
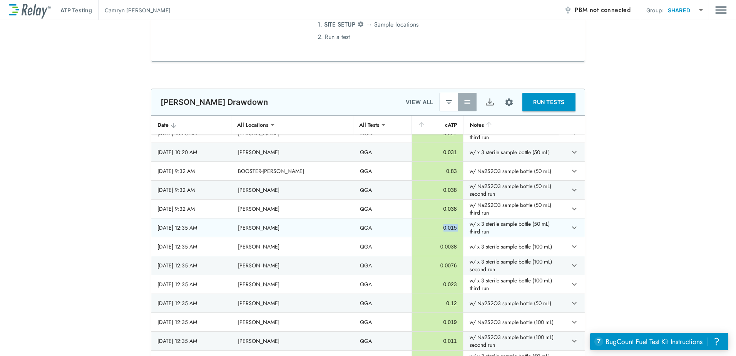
click at [444, 226] on div "0.015" at bounding box center [437, 228] width 38 height 8
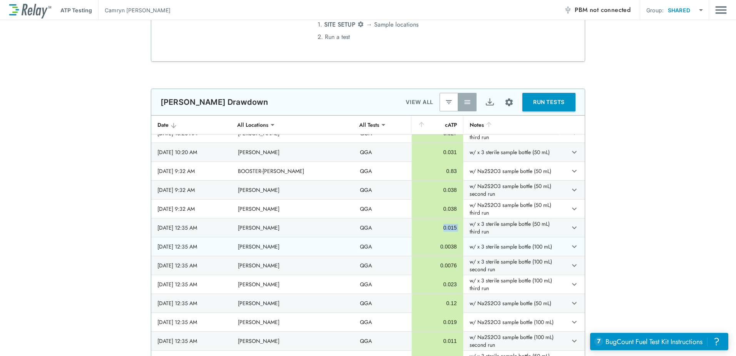
click at [439, 247] on div "0.0038" at bounding box center [437, 246] width 38 height 8
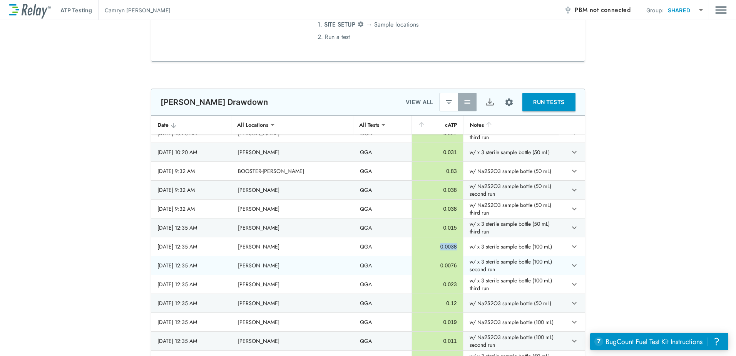
click at [441, 265] on div "0.0076" at bounding box center [437, 265] width 38 height 8
drag, startPoint x: 488, startPoint y: 270, endPoint x: 454, endPoint y: 260, distance: 34.7
click at [463, 260] on td "w/ x 3 sterile sample bottle (100 mL) second run" at bounding box center [510, 265] width 95 height 18
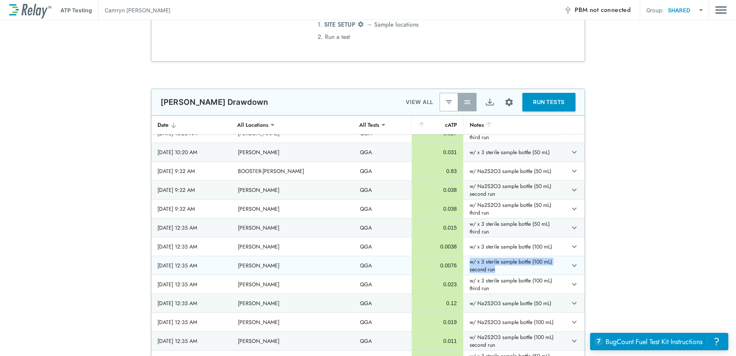
copy td "w/ x 3 sterile sample bottle (100 mL) second run"
click at [438, 301] on div "0.12" at bounding box center [437, 303] width 38 height 8
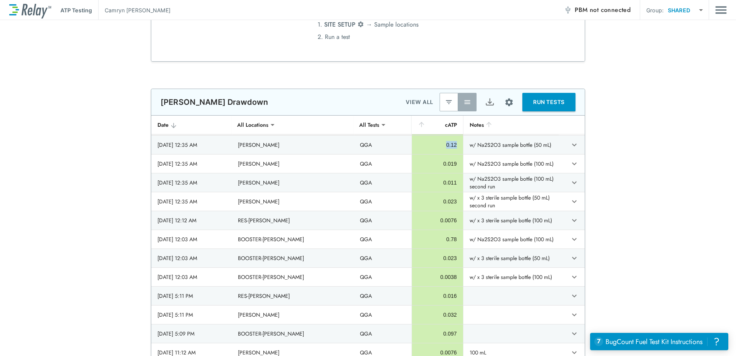
scroll to position [617, 0]
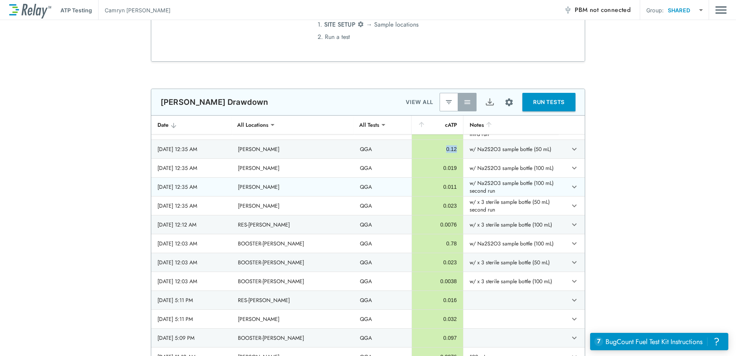
click at [448, 186] on td "0.011" at bounding box center [436, 186] width 51 height 18
click at [443, 187] on div "0.011" at bounding box center [437, 187] width 38 height 8
click at [434, 206] on div "0.023" at bounding box center [437, 206] width 38 height 8
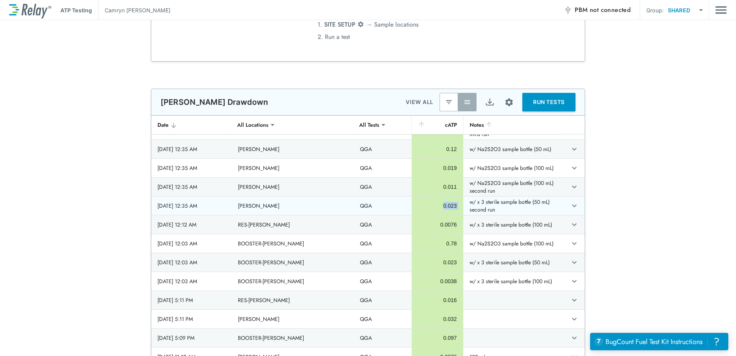
click at [434, 206] on div "0.023" at bounding box center [437, 206] width 38 height 8
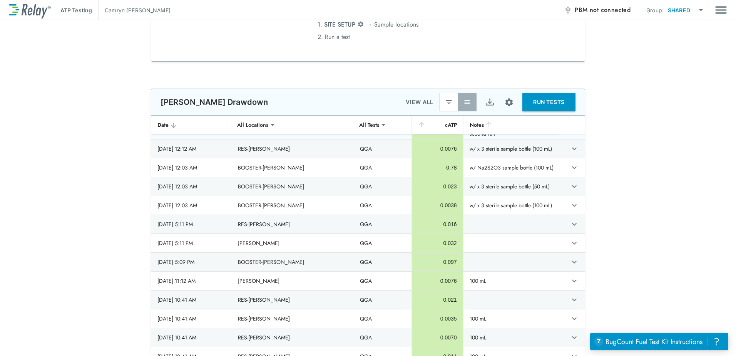
scroll to position [694, 0]
click at [439, 144] on div "0.0076" at bounding box center [437, 148] width 38 height 8
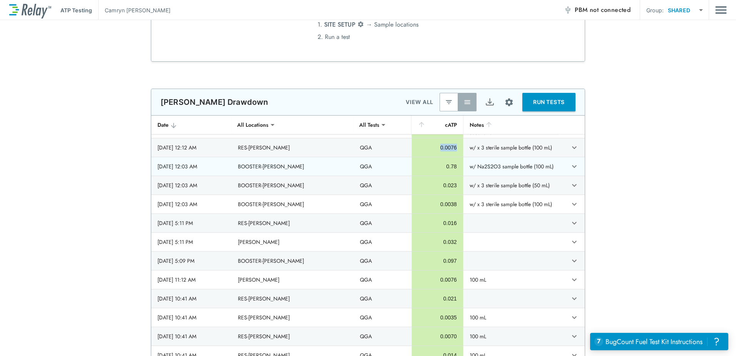
click at [437, 164] on div "0.78" at bounding box center [437, 166] width 38 height 8
click at [569, 167] on icon "expand row" at bounding box center [573, 166] width 9 height 9
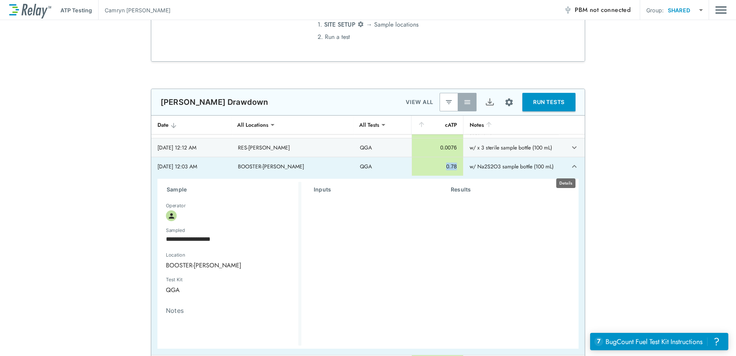
click at [569, 167] on icon "expand row" at bounding box center [573, 166] width 9 height 9
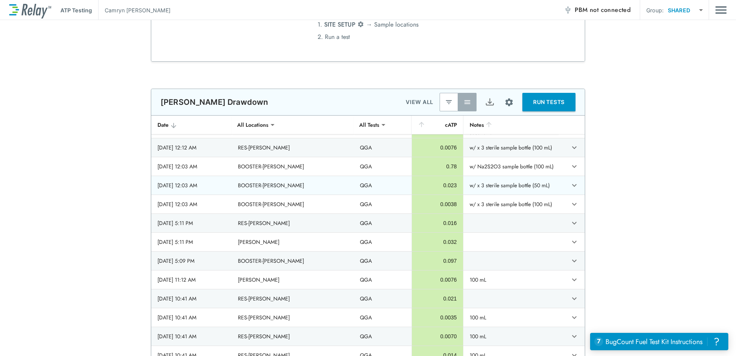
click at [438, 184] on div "0.023" at bounding box center [437, 185] width 38 height 8
click at [516, 186] on td "w/ x 3 sterile sample bottle (50 mL)" at bounding box center [510, 185] width 95 height 18
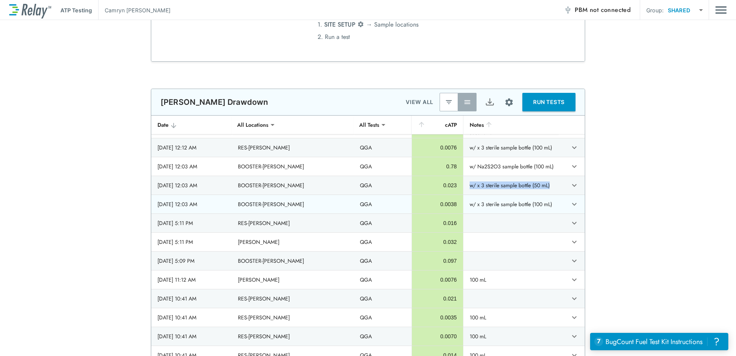
copy tr "w/ x 3 sterile sample bottle (50 mL)"
click at [437, 203] on div "0.0038" at bounding box center [437, 204] width 38 height 8
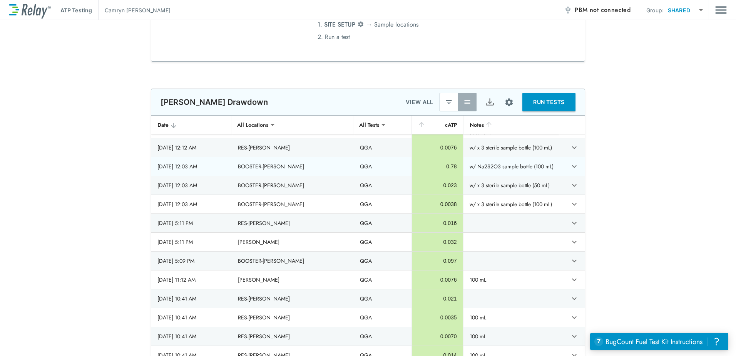
click at [439, 166] on div "0.78" at bounding box center [437, 166] width 38 height 8
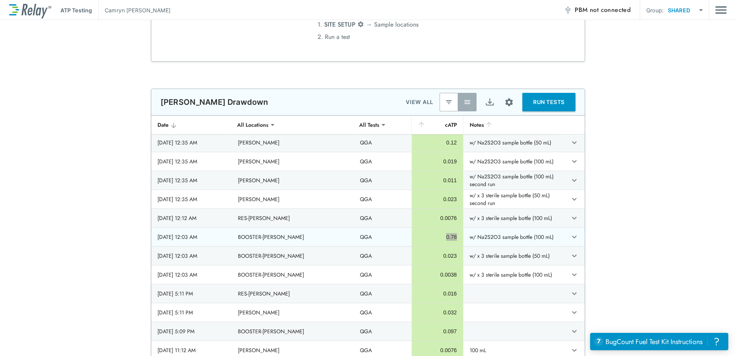
scroll to position [617, 0]
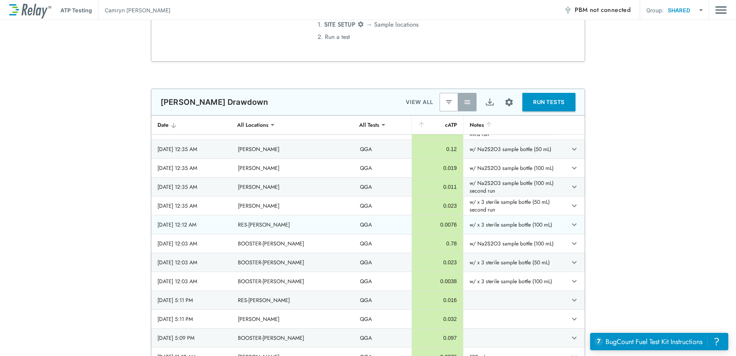
click at [441, 224] on div "0.0076" at bounding box center [437, 224] width 38 height 8
